Goal: Information Seeking & Learning: Learn about a topic

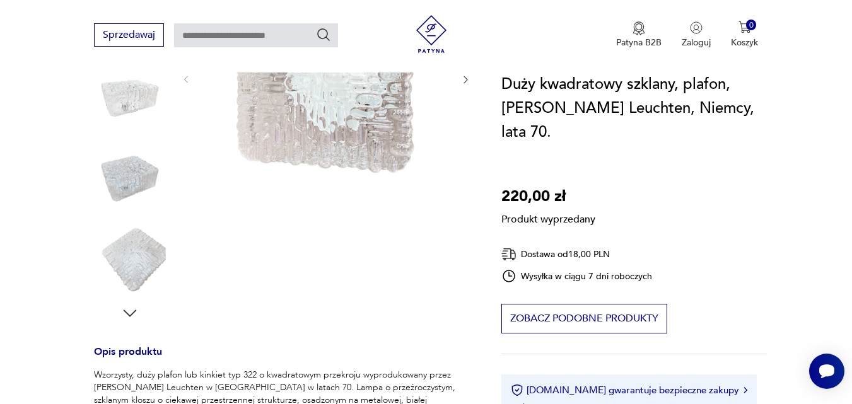
scroll to position [252, 0]
click at [127, 314] on div "Produkt wyprzedany Opis produktu Wzorzysty, duży plafon lub kinkiet typ 322 o k…" at bounding box center [282, 325] width 377 height 738
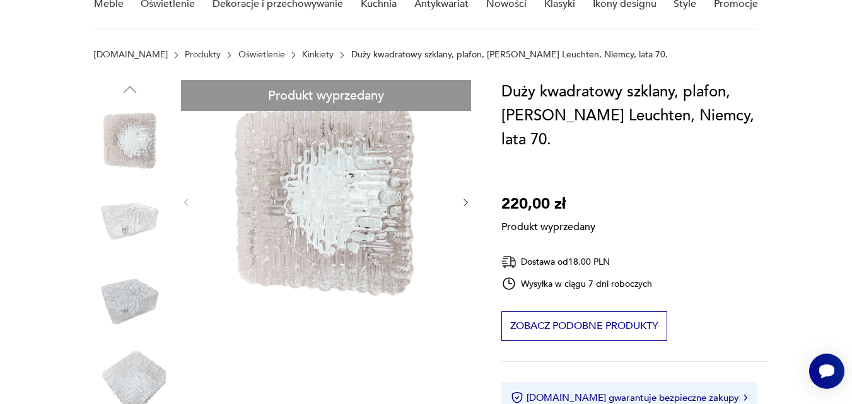
scroll to position [0, 0]
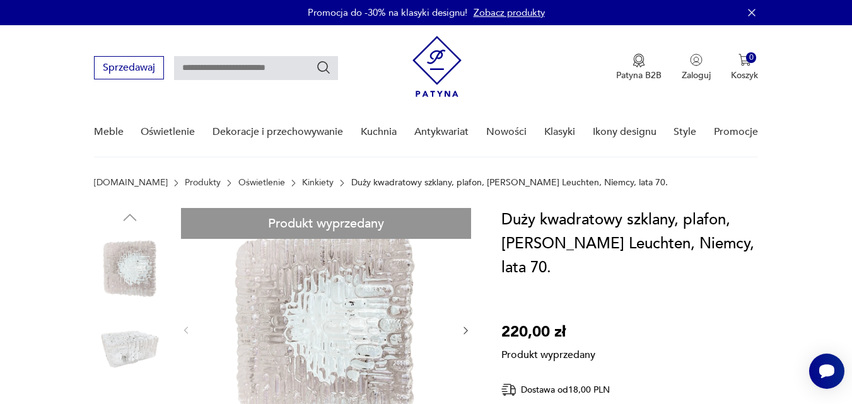
click at [302, 183] on link "Kinkiety" at bounding box center [318, 183] width 32 height 10
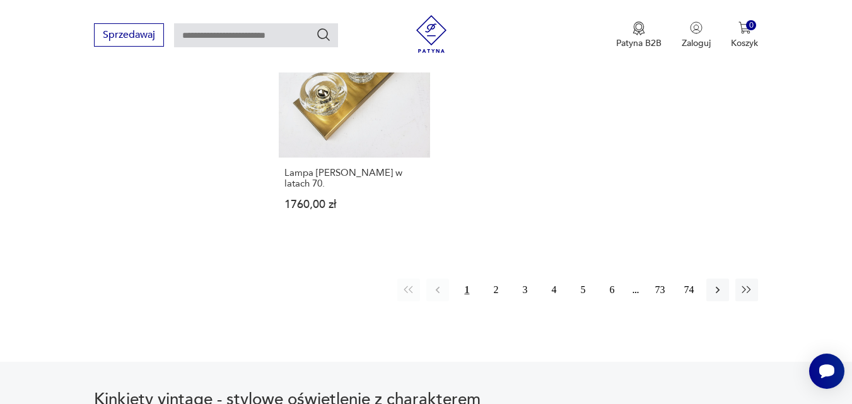
scroll to position [1848, 0]
click at [719, 291] on icon "button" at bounding box center [718, 291] width 13 height 13
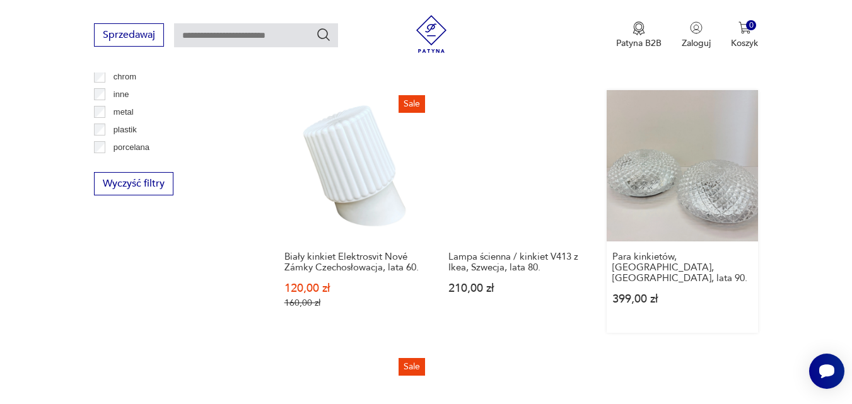
scroll to position [1471, 0]
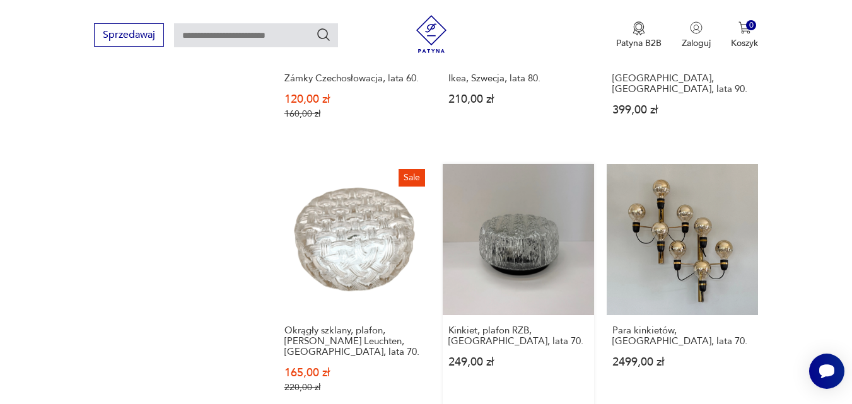
click at [534, 271] on link "Kinkiet, plafon RZB, [GEOGRAPHIC_DATA], lata 70. 249,00 zł" at bounding box center [518, 291] width 151 height 254
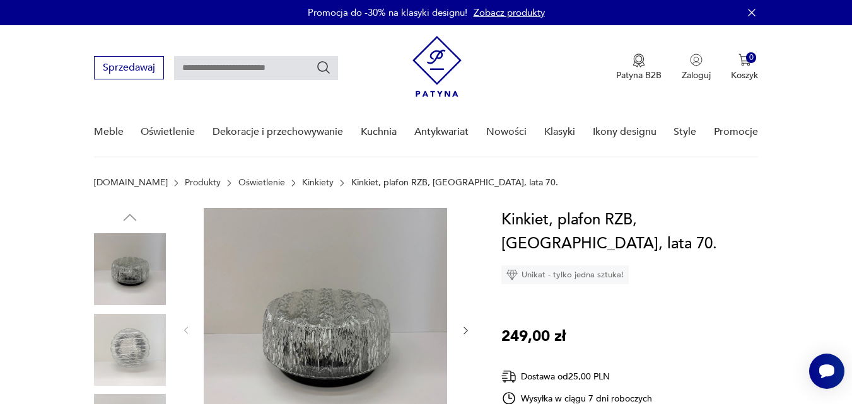
click at [142, 351] on img at bounding box center [130, 350] width 72 height 72
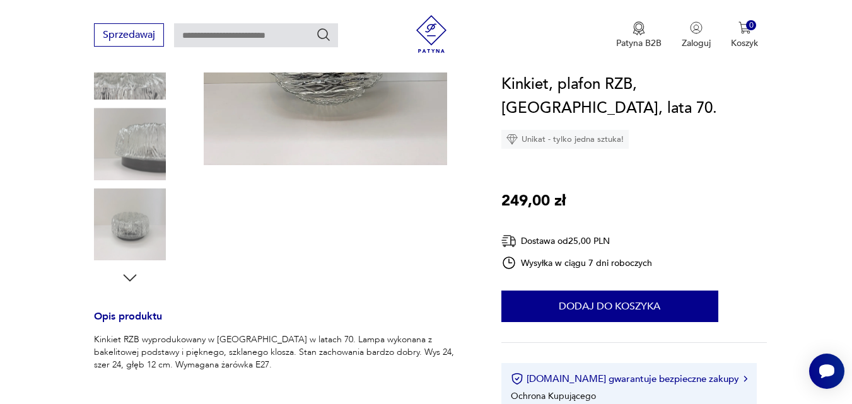
scroll to position [379, 0]
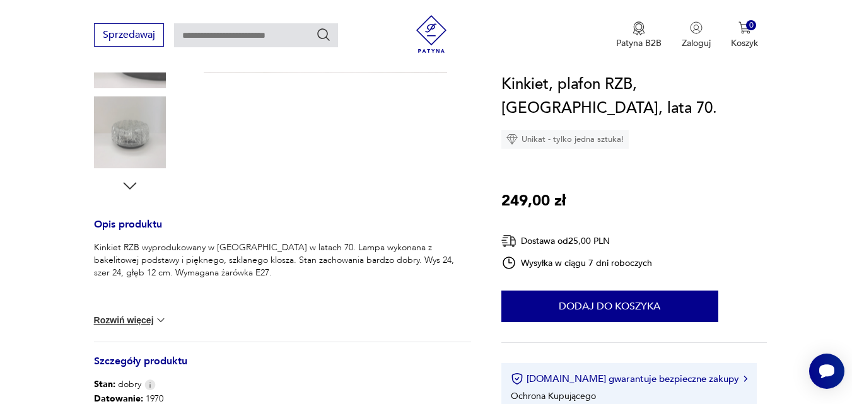
click at [132, 182] on icon "button" at bounding box center [129, 186] width 19 height 19
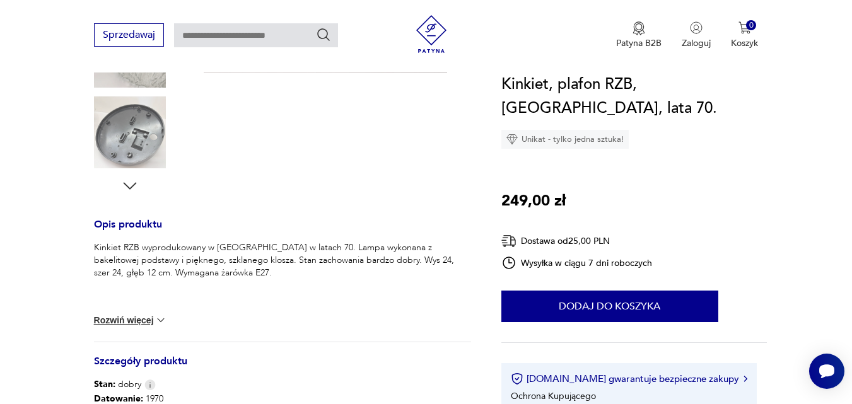
click at [132, 180] on icon "button" at bounding box center [129, 186] width 19 height 19
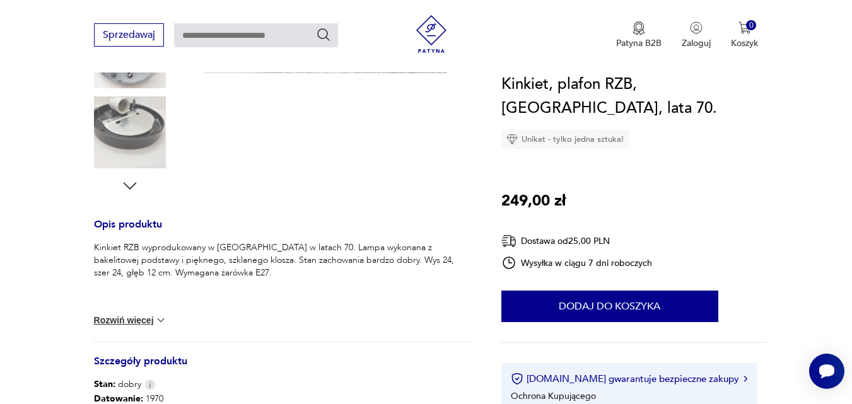
click at [124, 151] on img at bounding box center [130, 133] width 72 height 72
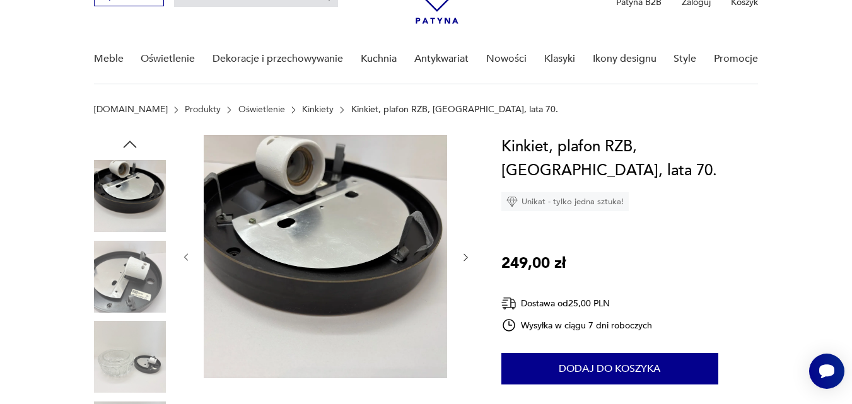
scroll to position [63, 0]
